Goal: Transaction & Acquisition: Purchase product/service

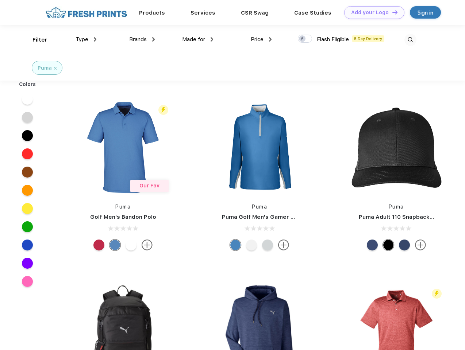
click at [372, 12] on link "Add your Logo Design Tool" at bounding box center [374, 12] width 60 height 13
click at [0, 0] on div "Design Tool" at bounding box center [0, 0] width 0 height 0
click at [392, 12] on link "Add your Logo Design Tool" at bounding box center [374, 12] width 60 height 13
click at [35, 40] on div "Filter" at bounding box center [39, 40] width 15 height 8
click at [86, 39] on span "Type" at bounding box center [82, 39] width 13 height 7
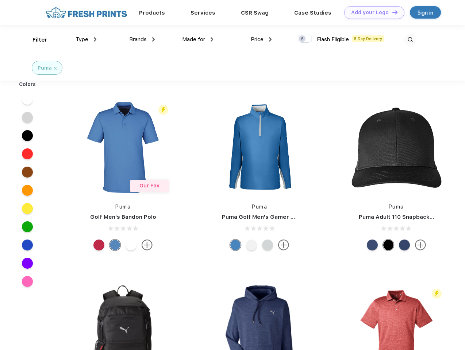
click at [142, 39] on span "Brands" at bounding box center [138, 39] width 18 height 7
click at [198, 39] on span "Made for" at bounding box center [193, 39] width 23 height 7
click at [261, 39] on span "Price" at bounding box center [257, 39] width 13 height 7
click at [305, 39] on div at bounding box center [305, 39] width 14 height 8
click at [303, 39] on input "checkbox" at bounding box center [300, 36] width 5 height 5
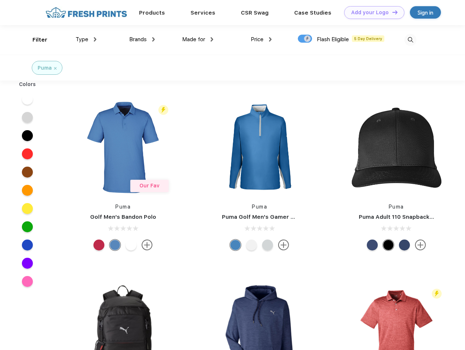
click at [410, 40] on img at bounding box center [411, 40] width 12 height 12
